Goal: Download file/media

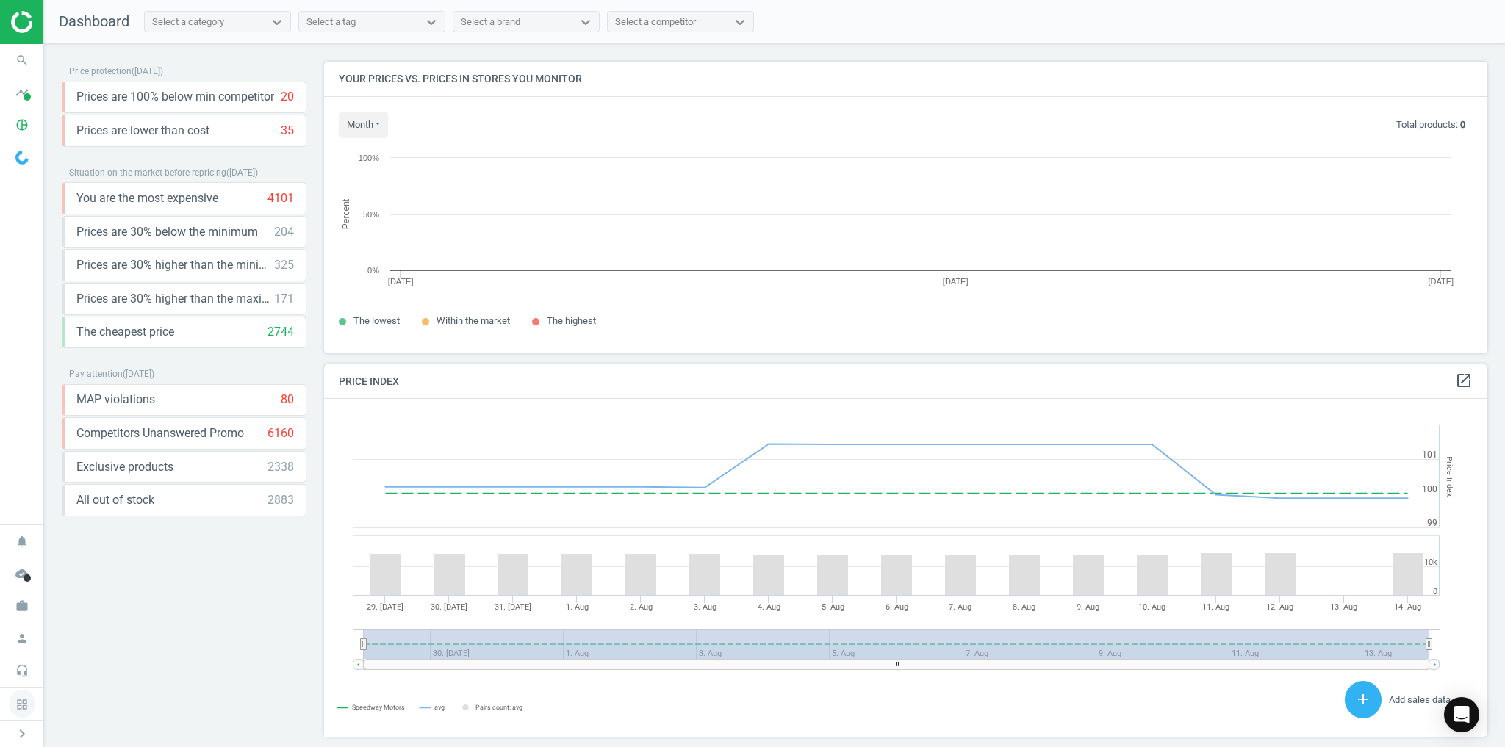
scroll to position [356, 1173]
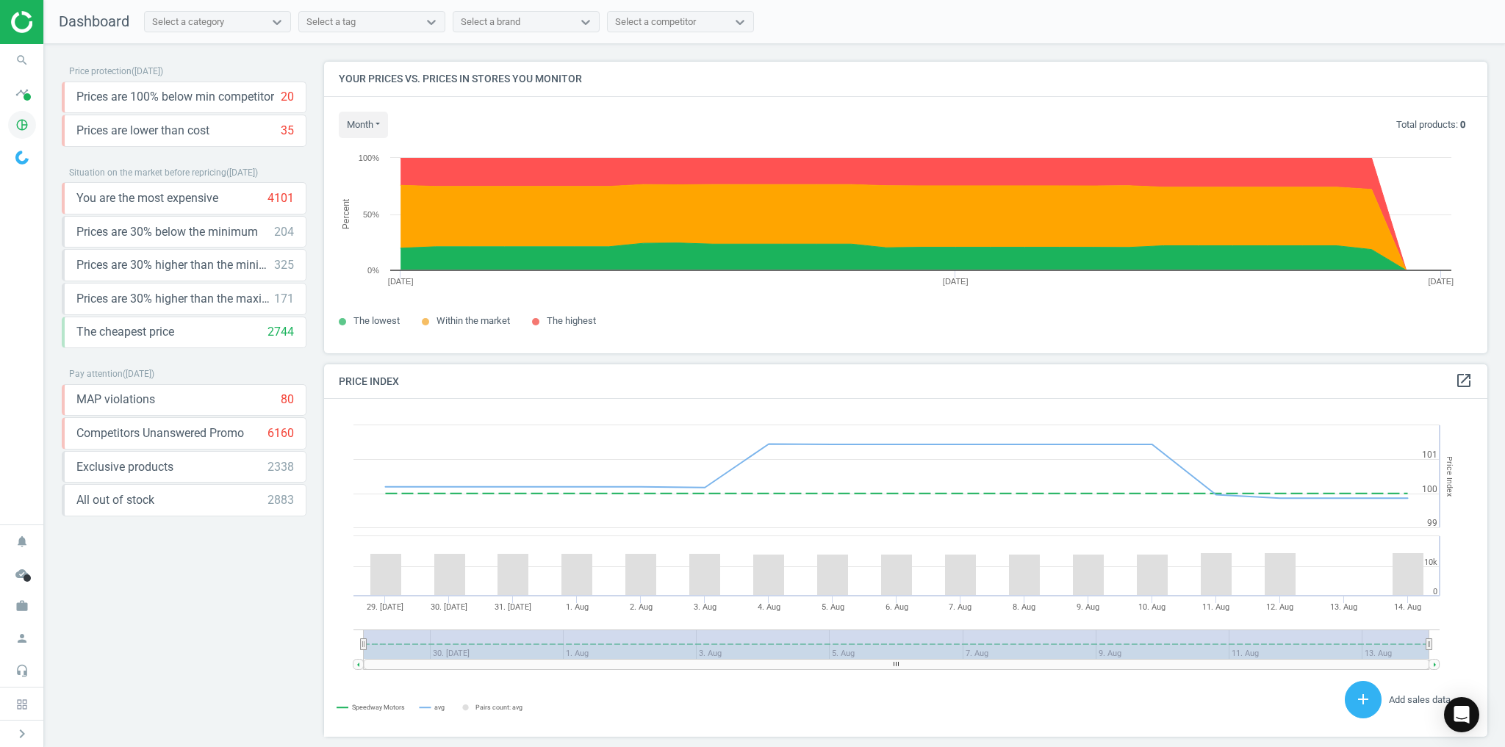
click at [32, 120] on icon "pie_chart_outlined" at bounding box center [22, 125] width 28 height 28
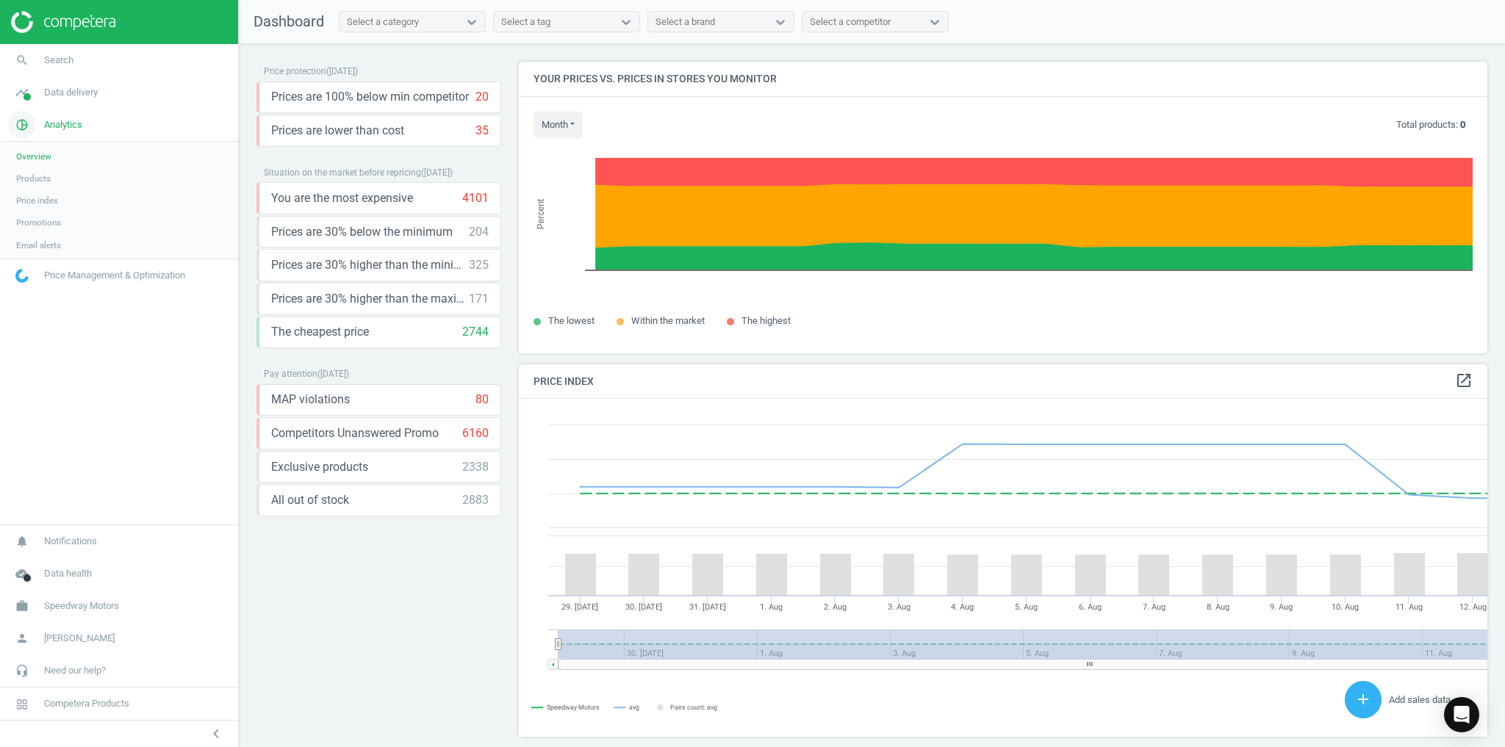
scroll to position [7, 7]
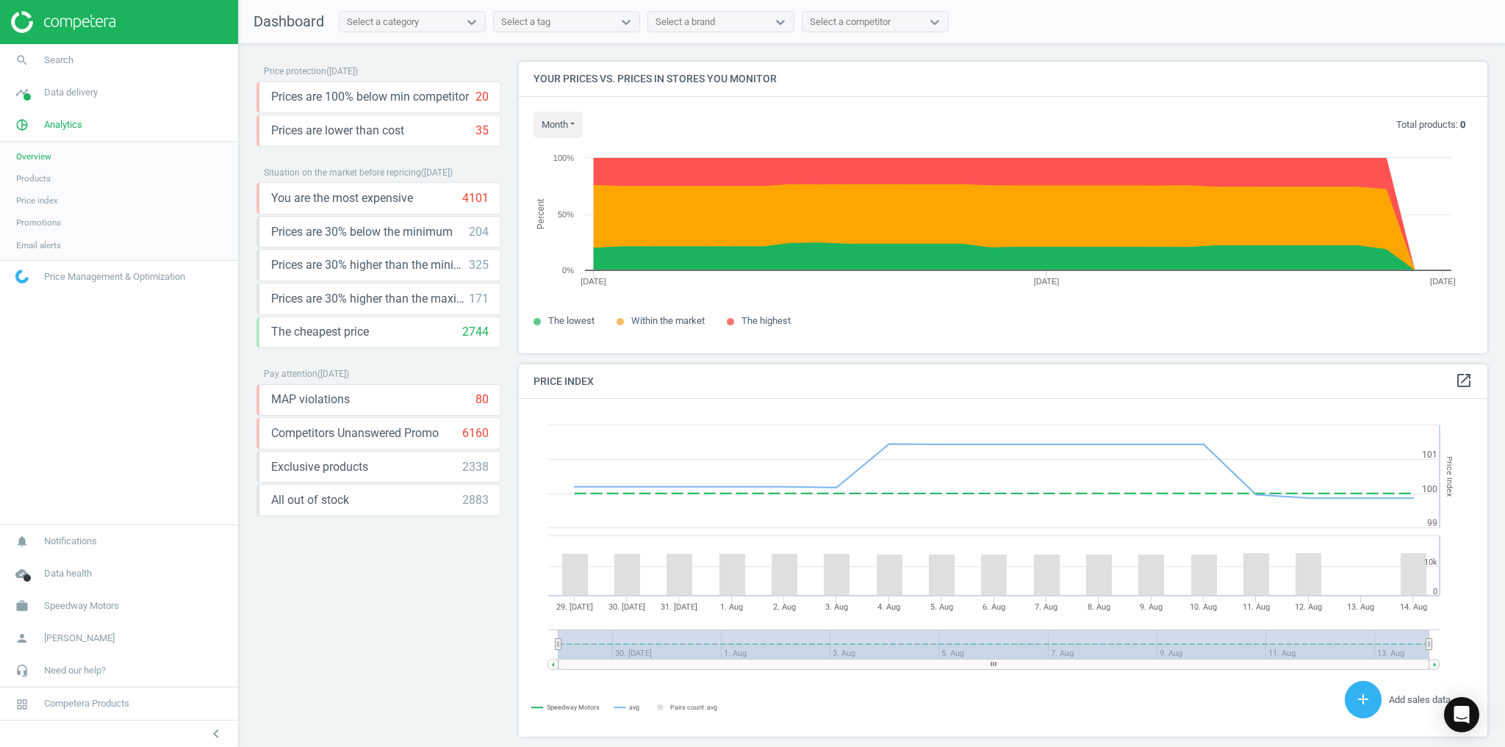
click at [26, 179] on span "Products" at bounding box center [33, 179] width 35 height 12
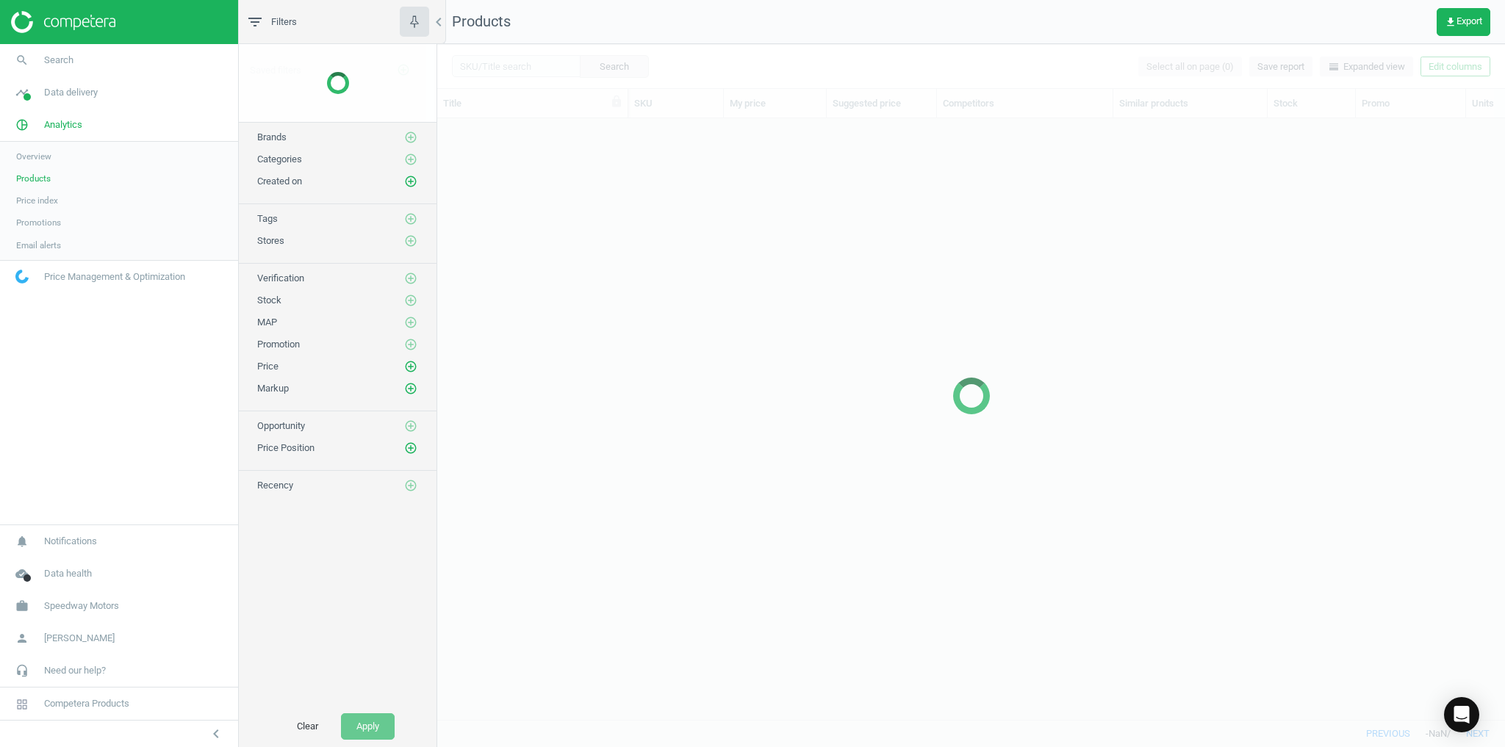
scroll to position [584, 1059]
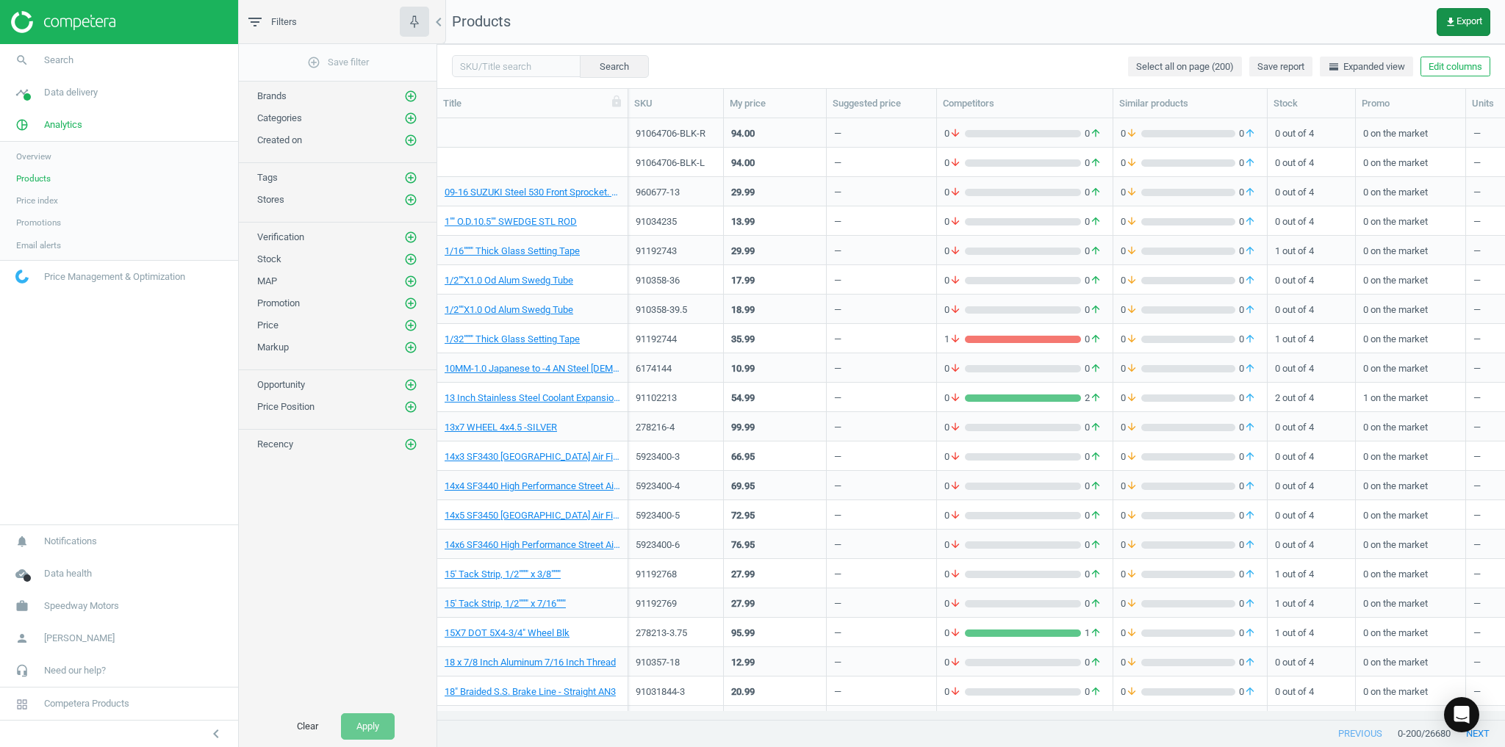
click at [1455, 18] on span "get_app Export" at bounding box center [1462, 22] width 37 height 12
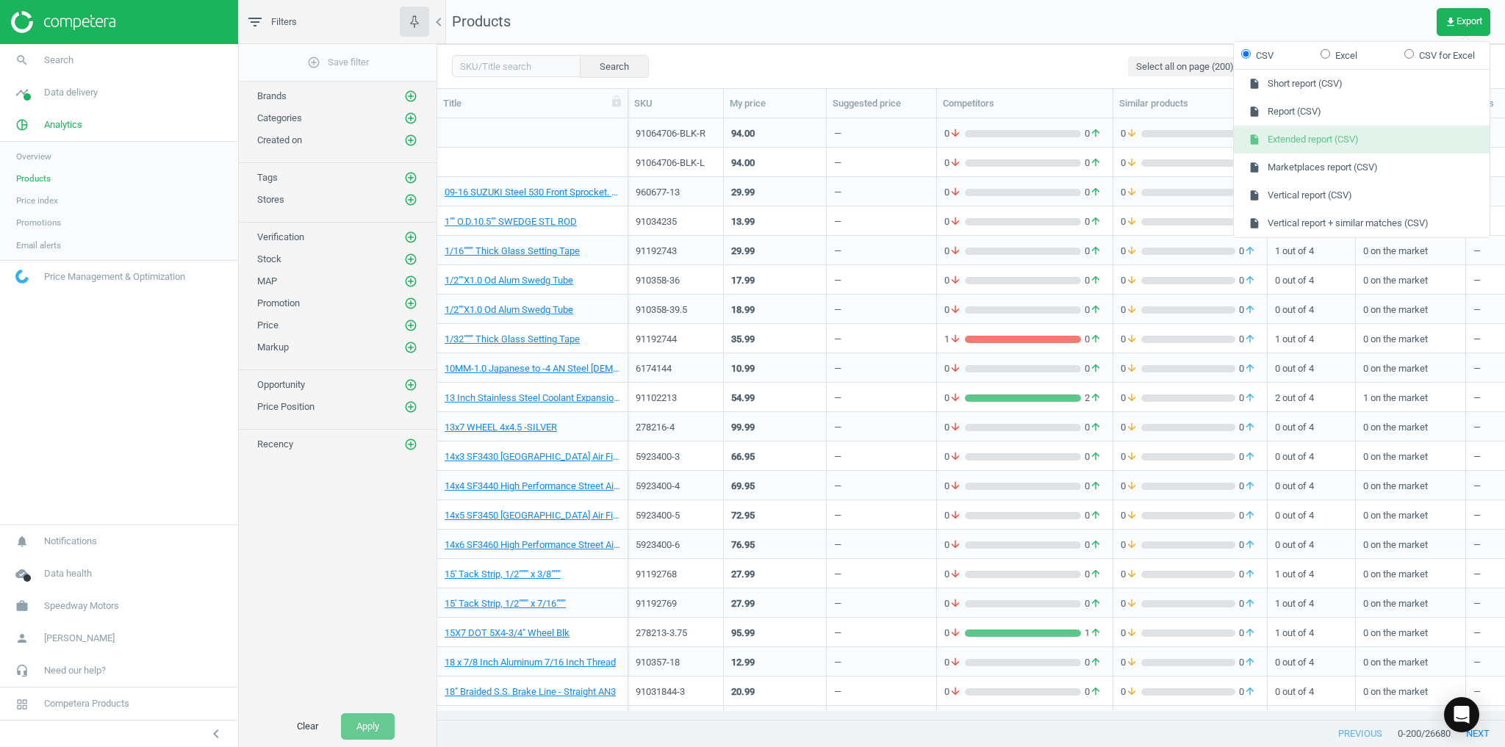
click at [1296, 148] on button "insert_drive_file Extended report (CSV)" at bounding box center [1362, 140] width 256 height 28
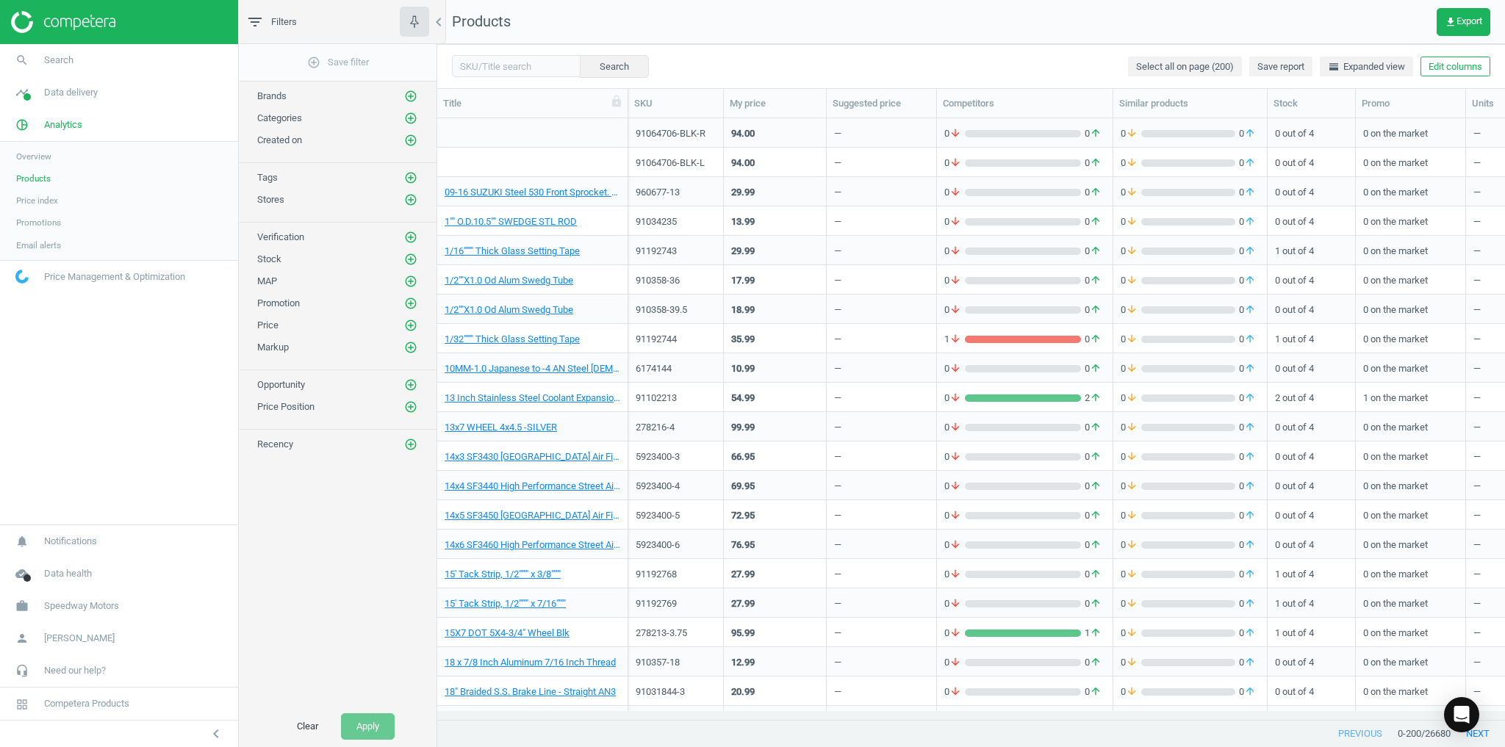
drag, startPoint x: 64, startPoint y: 203, endPoint x: 82, endPoint y: 203, distance: 17.6
click at [64, 203] on link "Price index" at bounding box center [119, 201] width 238 height 22
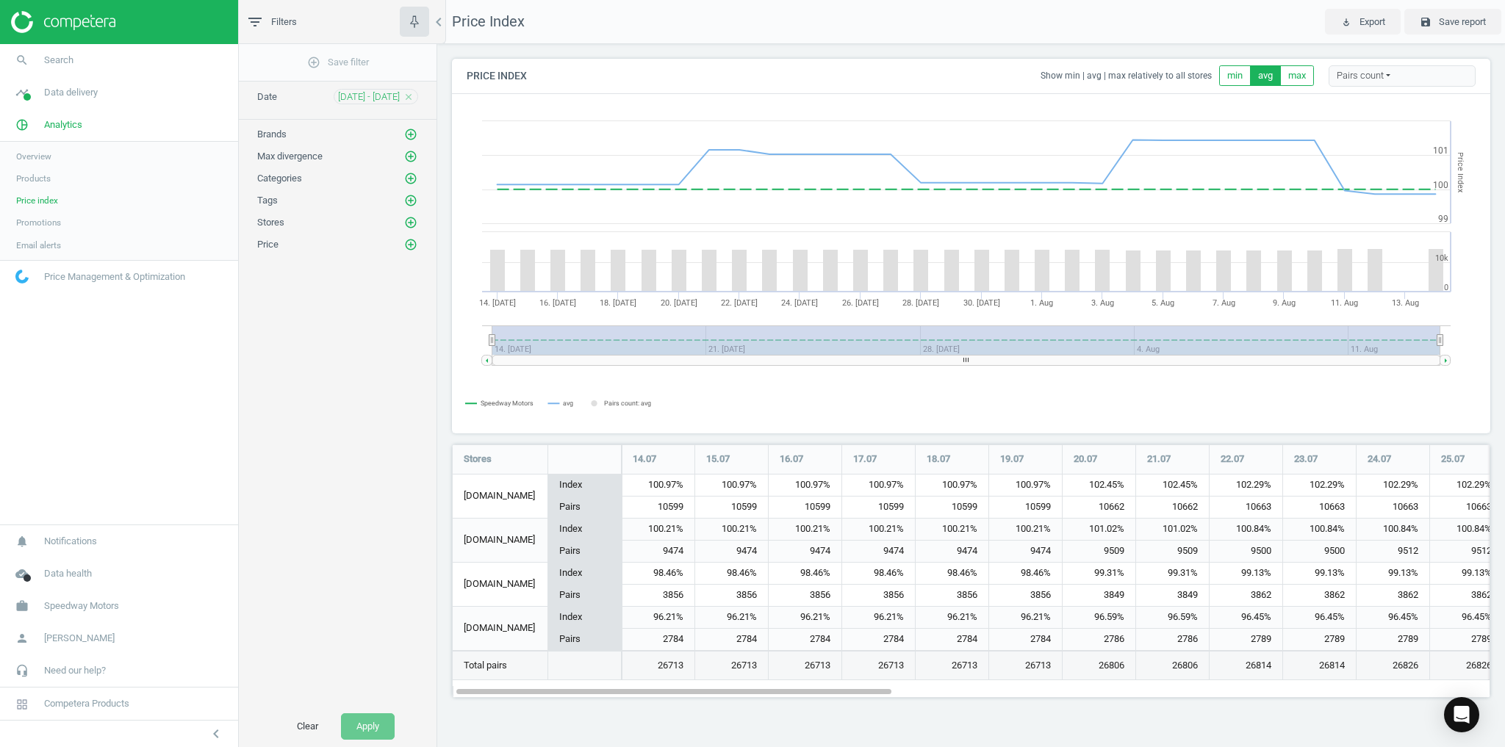
scroll to position [271, 1056]
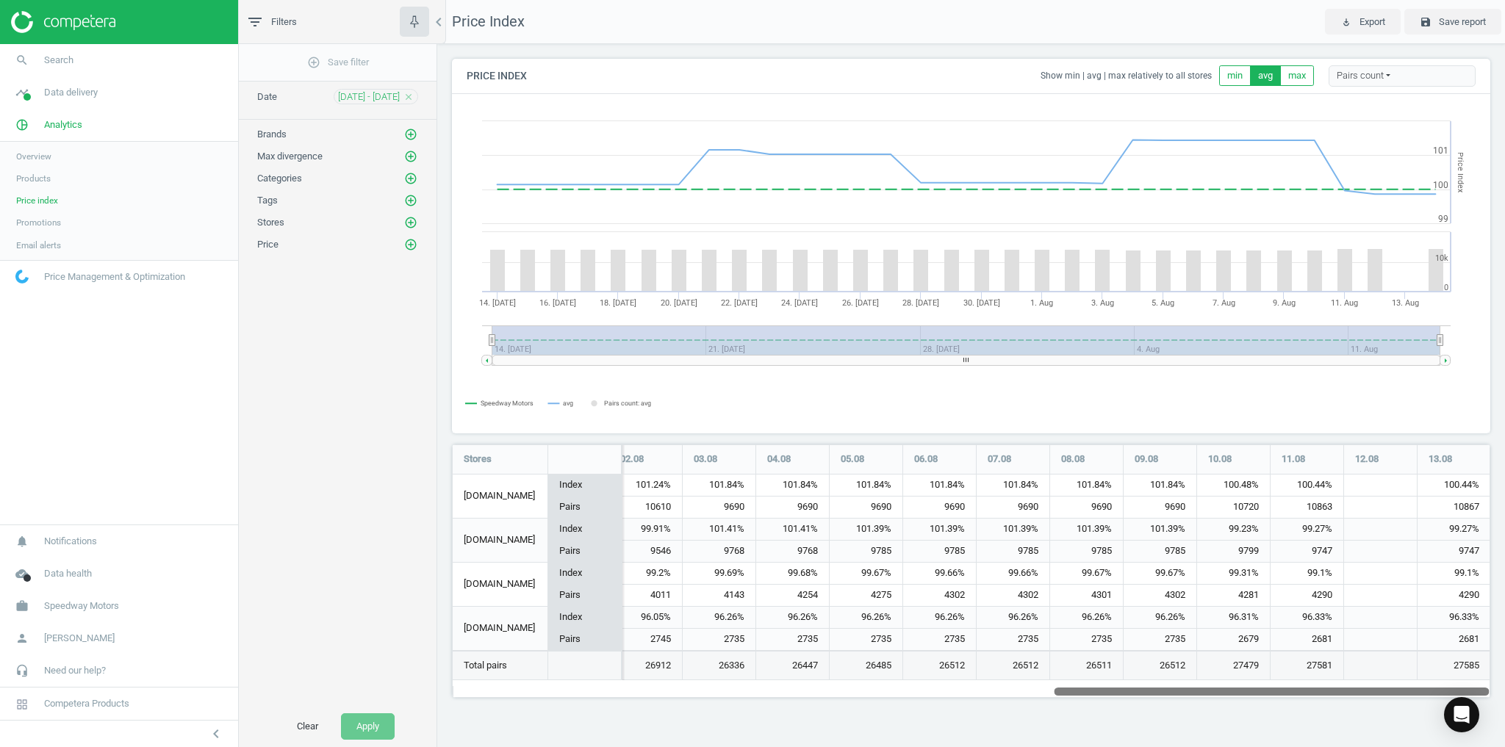
drag, startPoint x: 737, startPoint y: 697, endPoint x: 1268, endPoint y: 683, distance: 531.3
click at [1472, 739] on div "Price Index play_for_work Export save Save report Price Index Show min | avg | …" at bounding box center [970, 373] width 1067 height 747
